Goal: Check status: Check status

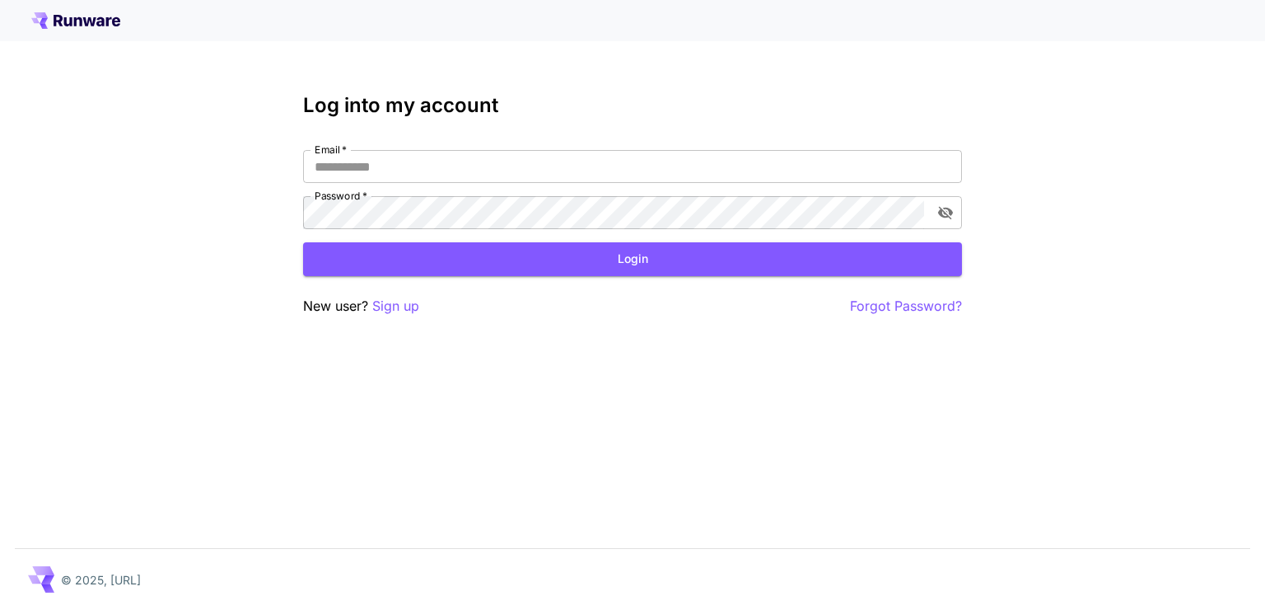
type input "**********"
click at [605, 285] on div "**********" at bounding box center [632, 205] width 659 height 222
click at [610, 252] on button "Login" at bounding box center [632, 259] width 659 height 34
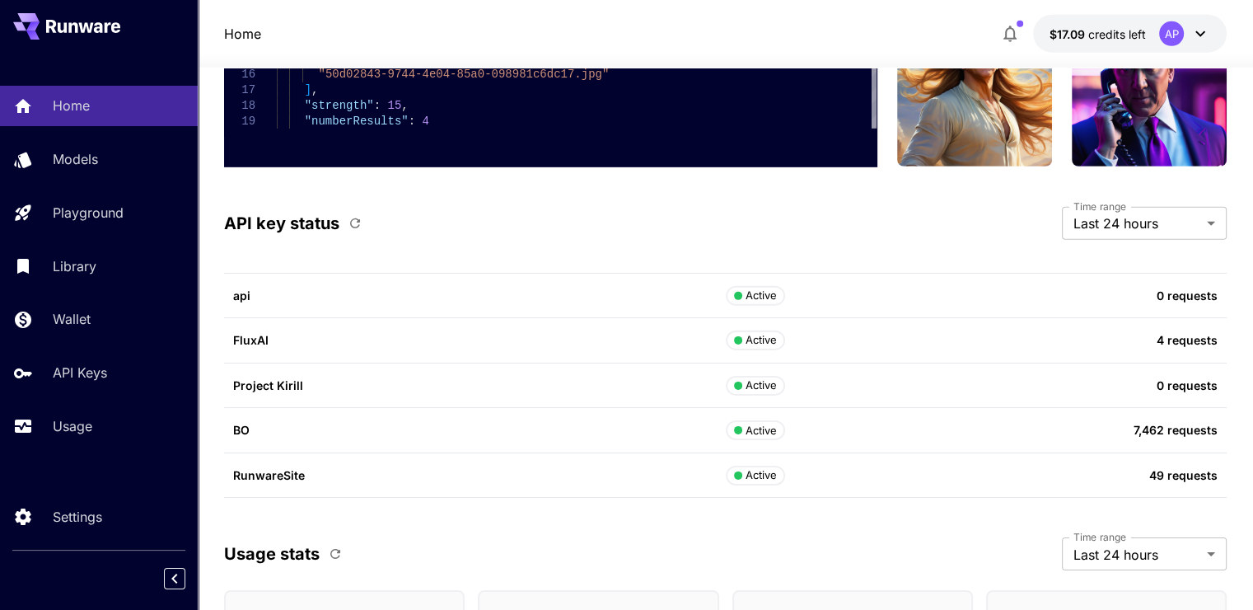
scroll to position [5355, 0]
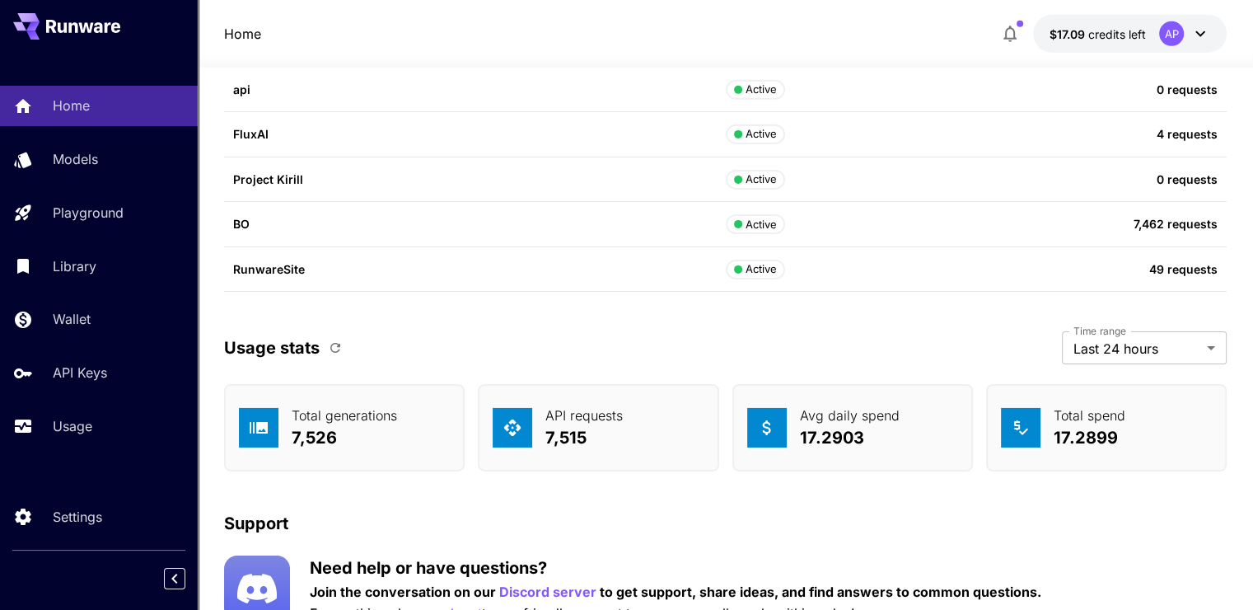
click at [311, 343] on p "Usage stats" at bounding box center [272, 347] width 96 height 25
click at [335, 346] on icon "button" at bounding box center [335, 347] width 15 height 15
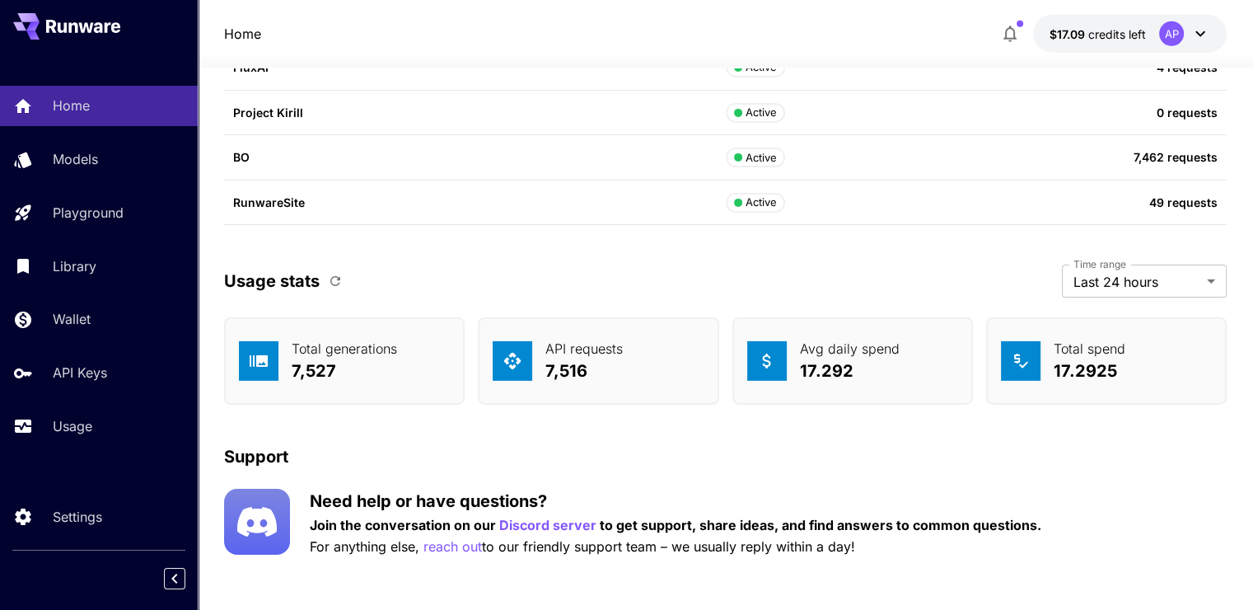
scroll to position [5427, 0]
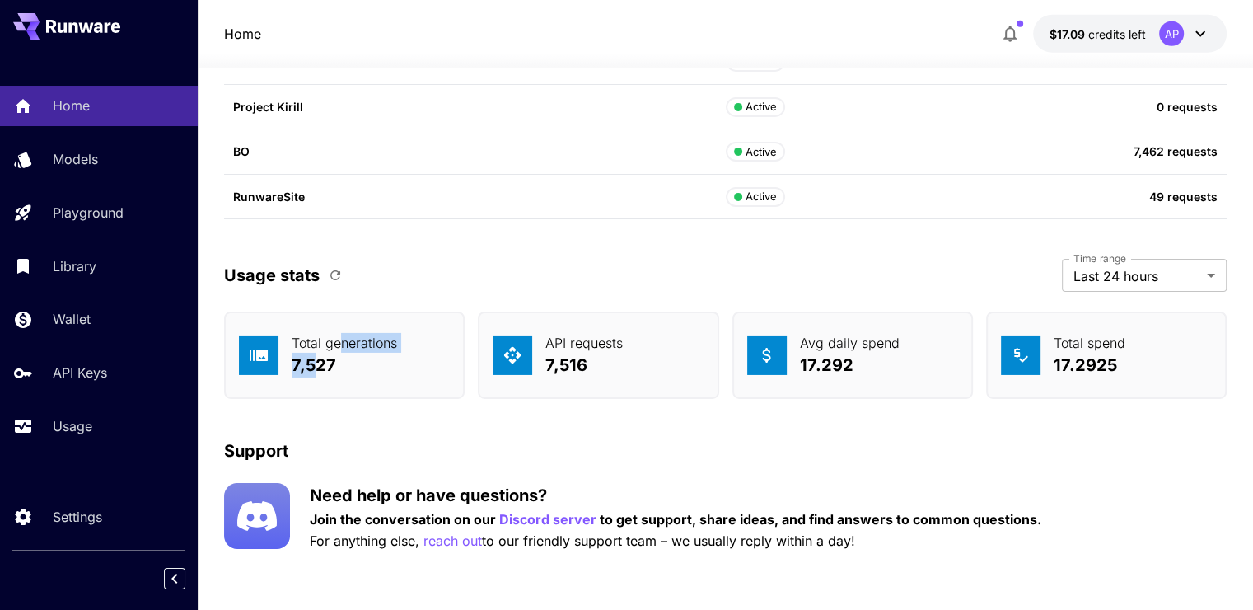
drag, startPoint x: 341, startPoint y: 353, endPoint x: 310, endPoint y: 354, distance: 31.3
click at [310, 354] on div "Total generations 7,527" at bounding box center [344, 355] width 105 height 44
click at [313, 371] on p "7,527" at bounding box center [344, 365] width 105 height 25
click at [316, 365] on p "7,527" at bounding box center [344, 365] width 105 height 25
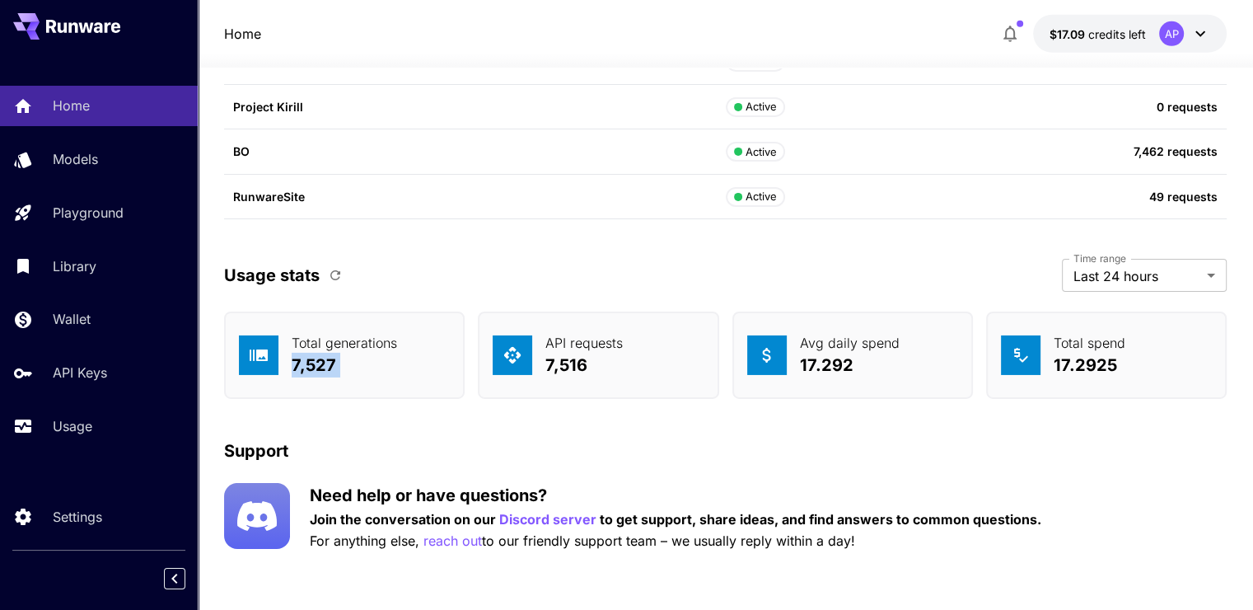
click at [316, 365] on p "7,527" at bounding box center [344, 365] width 105 height 25
click at [368, 363] on p "7,527" at bounding box center [344, 365] width 105 height 25
click at [338, 353] on p "7,527" at bounding box center [344, 365] width 105 height 25
click at [324, 261] on div "Usage stats" at bounding box center [286, 275] width 125 height 28
click at [336, 275] on icon "button" at bounding box center [335, 275] width 10 height 10
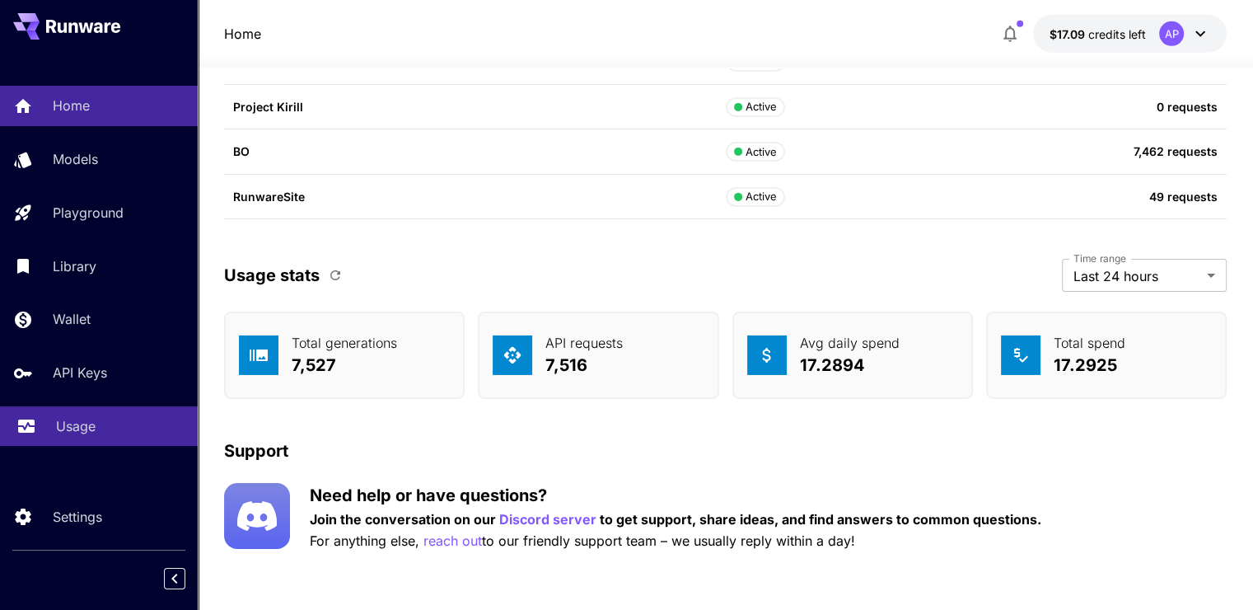
click at [112, 440] on link "Usage" at bounding box center [99, 426] width 198 height 40
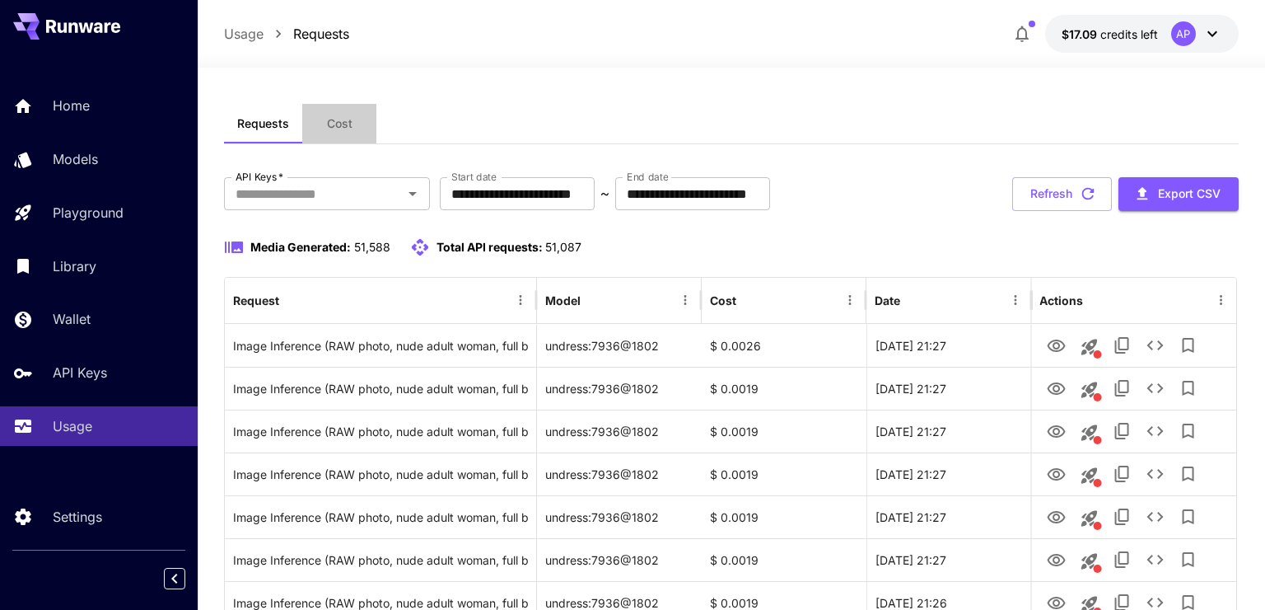
click at [357, 109] on button "Cost" at bounding box center [339, 124] width 74 height 40
click at [334, 125] on span "Cost" at bounding box center [340, 123] width 26 height 15
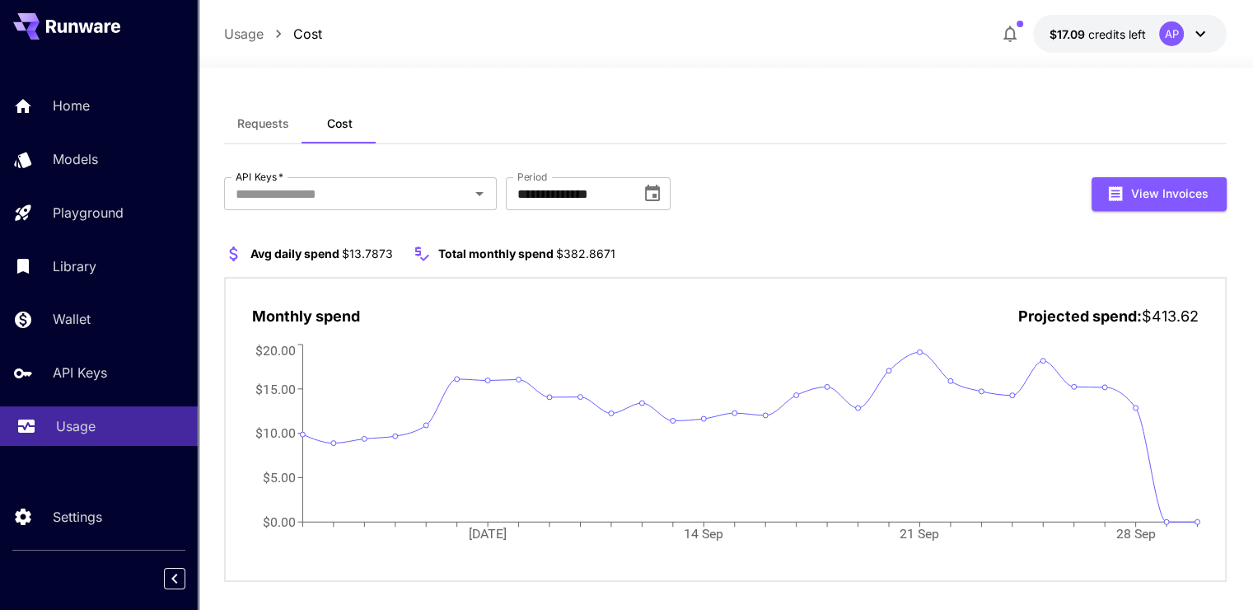
click at [92, 422] on div "Usage" at bounding box center [120, 426] width 129 height 20
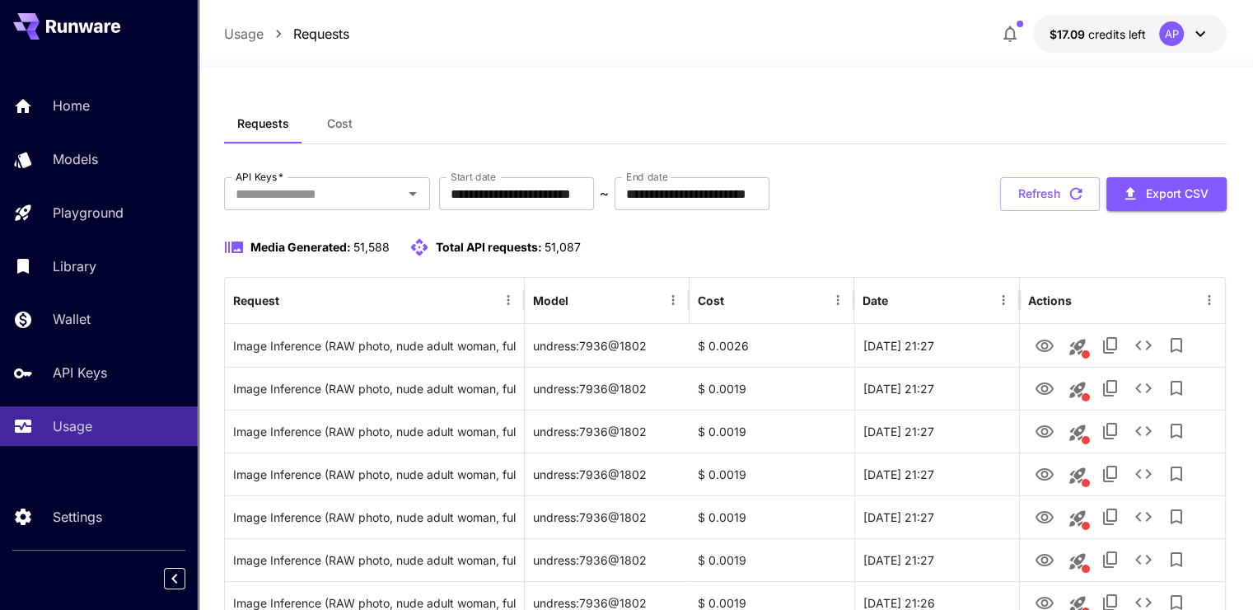
click at [1061, 239] on div "Media Generated: 51,588 Total API requests: 51,087" at bounding box center [725, 247] width 1003 height 20
click at [1060, 205] on button "Refresh" at bounding box center [1050, 194] width 100 height 34
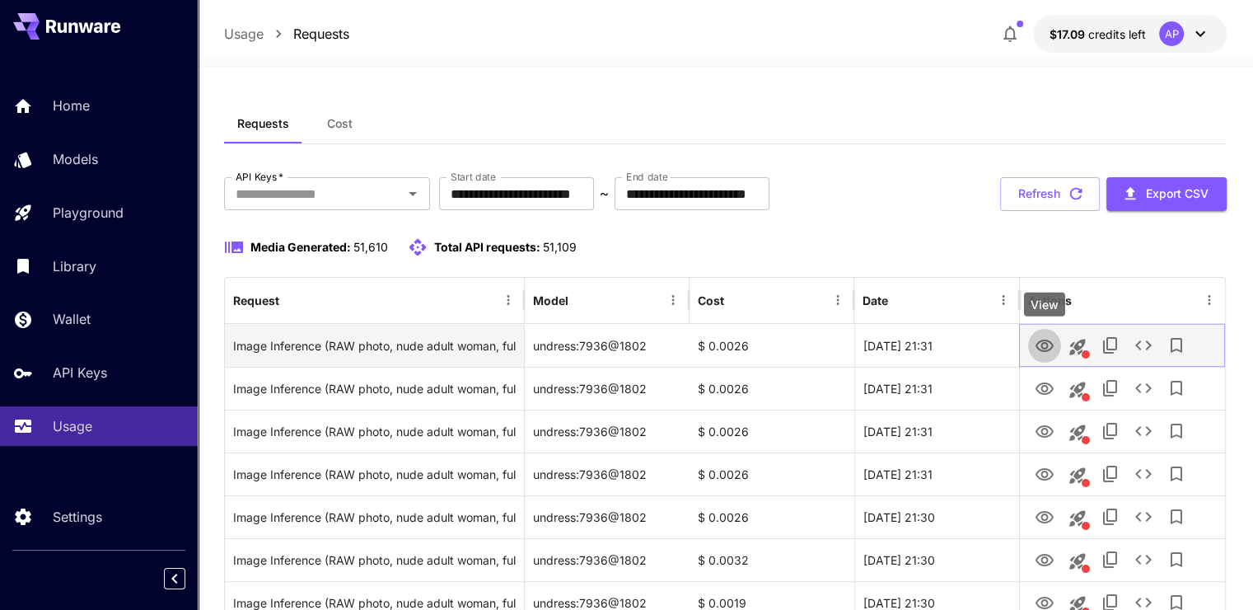
click at [1038, 336] on icon "View" at bounding box center [1045, 346] width 20 height 20
click at [1042, 340] on icon "View" at bounding box center [1045, 346] width 20 height 20
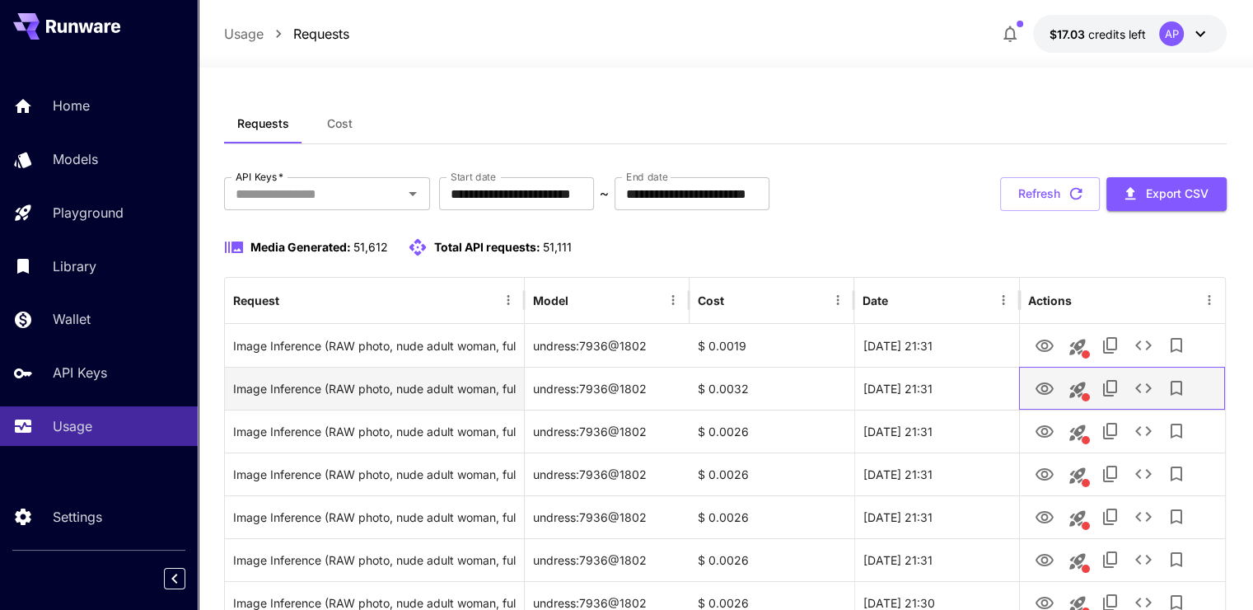
click at [1026, 383] on div at bounding box center [1122, 388] width 206 height 43
click at [1045, 382] on icon "View" at bounding box center [1045, 388] width 18 height 12
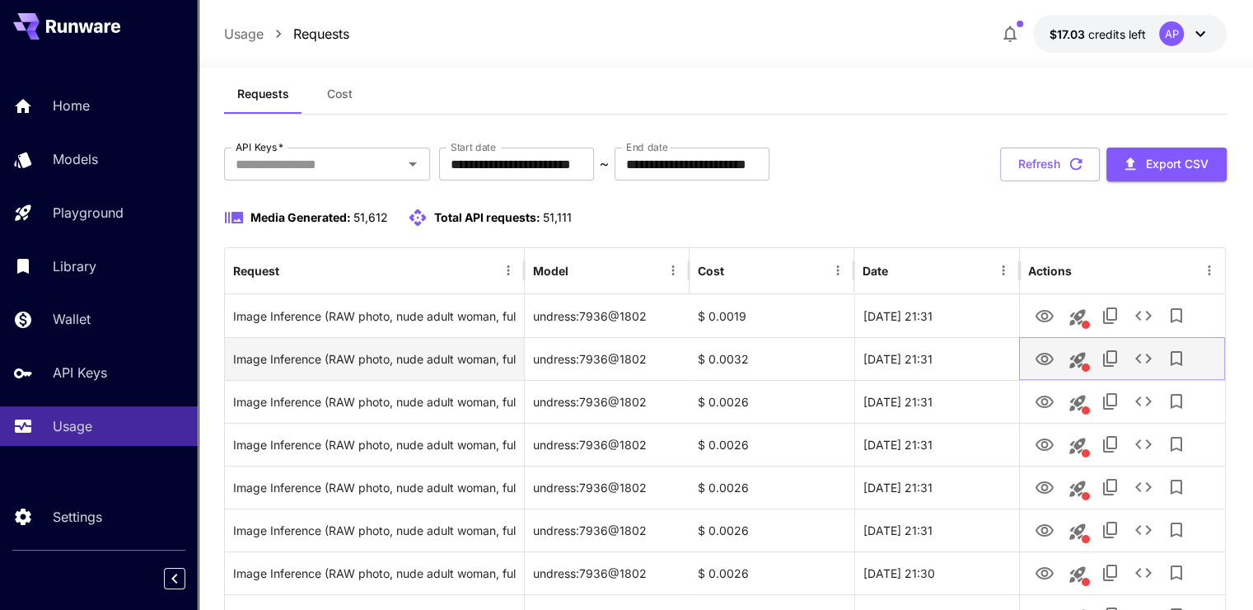
scroll to position [82, 0]
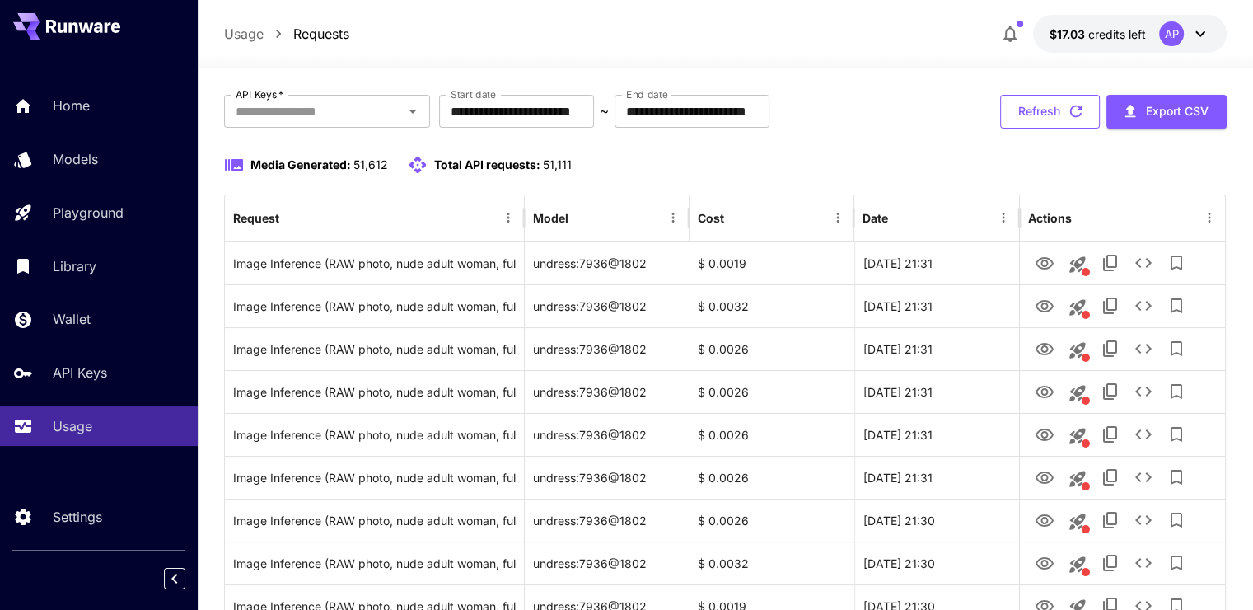
click at [1038, 122] on button "Refresh" at bounding box center [1050, 112] width 100 height 34
click at [1002, 110] on button "Refresh" at bounding box center [1050, 112] width 100 height 34
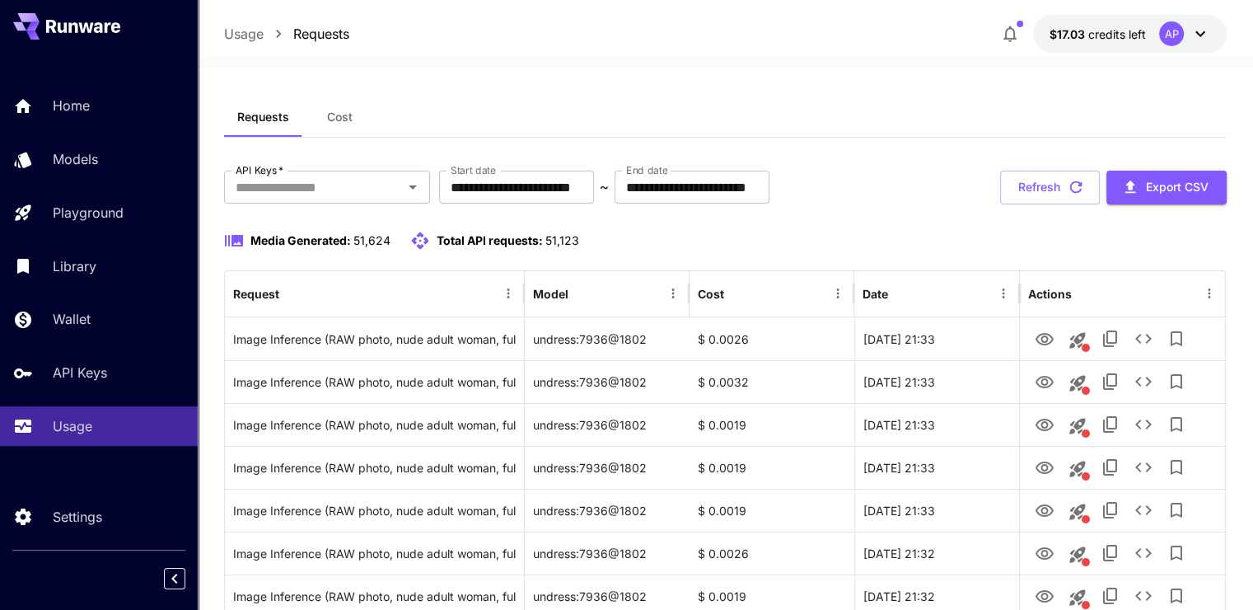
scroll to position [0, 0]
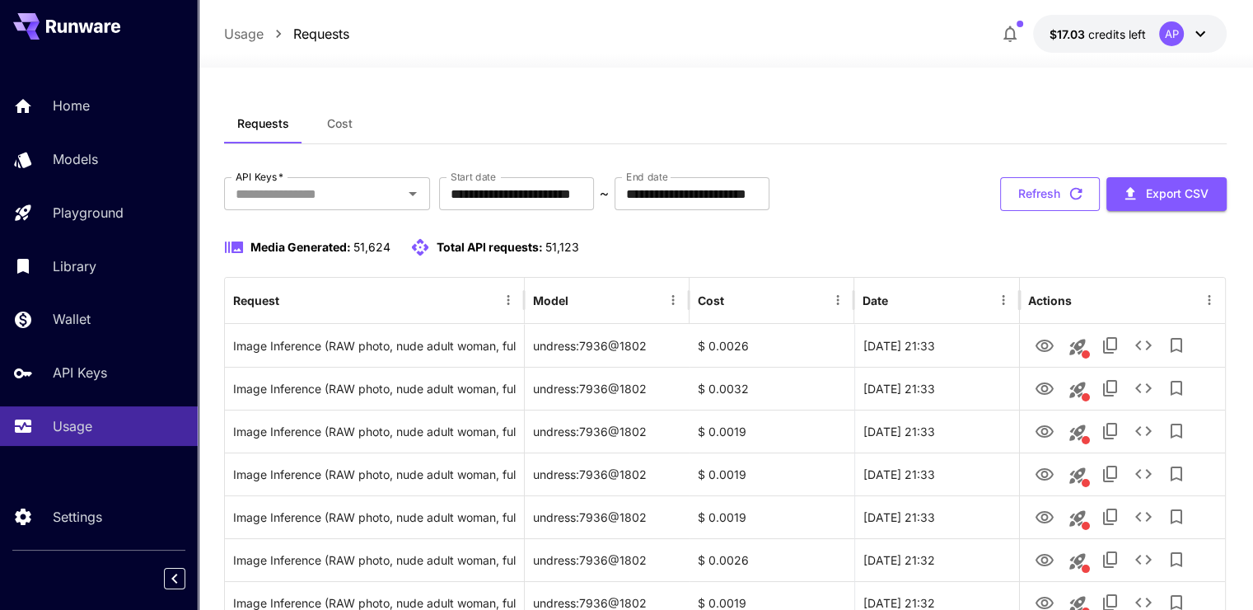
click at [1054, 194] on button "Refresh" at bounding box center [1050, 194] width 100 height 34
